Goal: Information Seeking & Learning: Learn about a topic

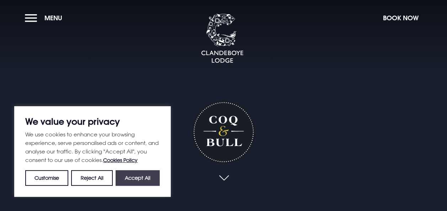
click at [141, 182] on button "Accept All" at bounding box center [137, 178] width 44 height 16
checkbox input "true"
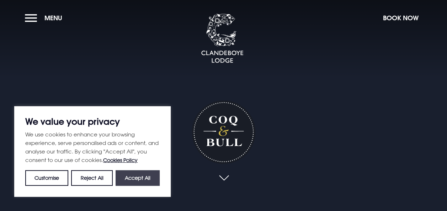
checkbox input "true"
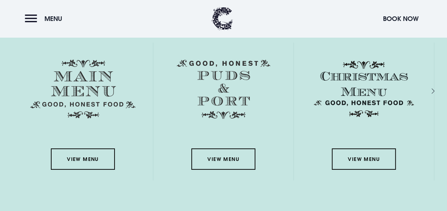
scroll to position [995, 0]
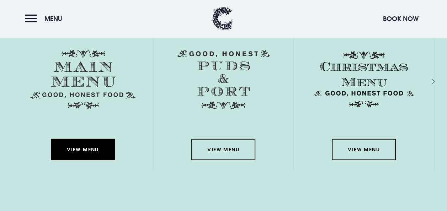
click at [95, 150] on link "View Menu" at bounding box center [83, 149] width 64 height 21
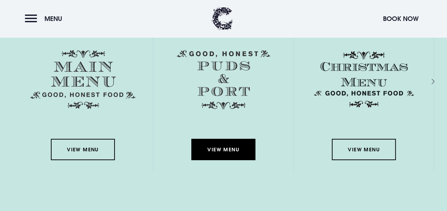
click at [225, 152] on link "View Menu" at bounding box center [223, 149] width 64 height 21
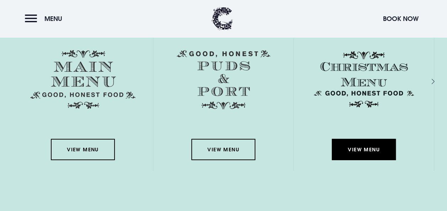
click at [382, 152] on link "View Menu" at bounding box center [364, 149] width 64 height 21
